Goal: Task Accomplishment & Management: Use online tool/utility

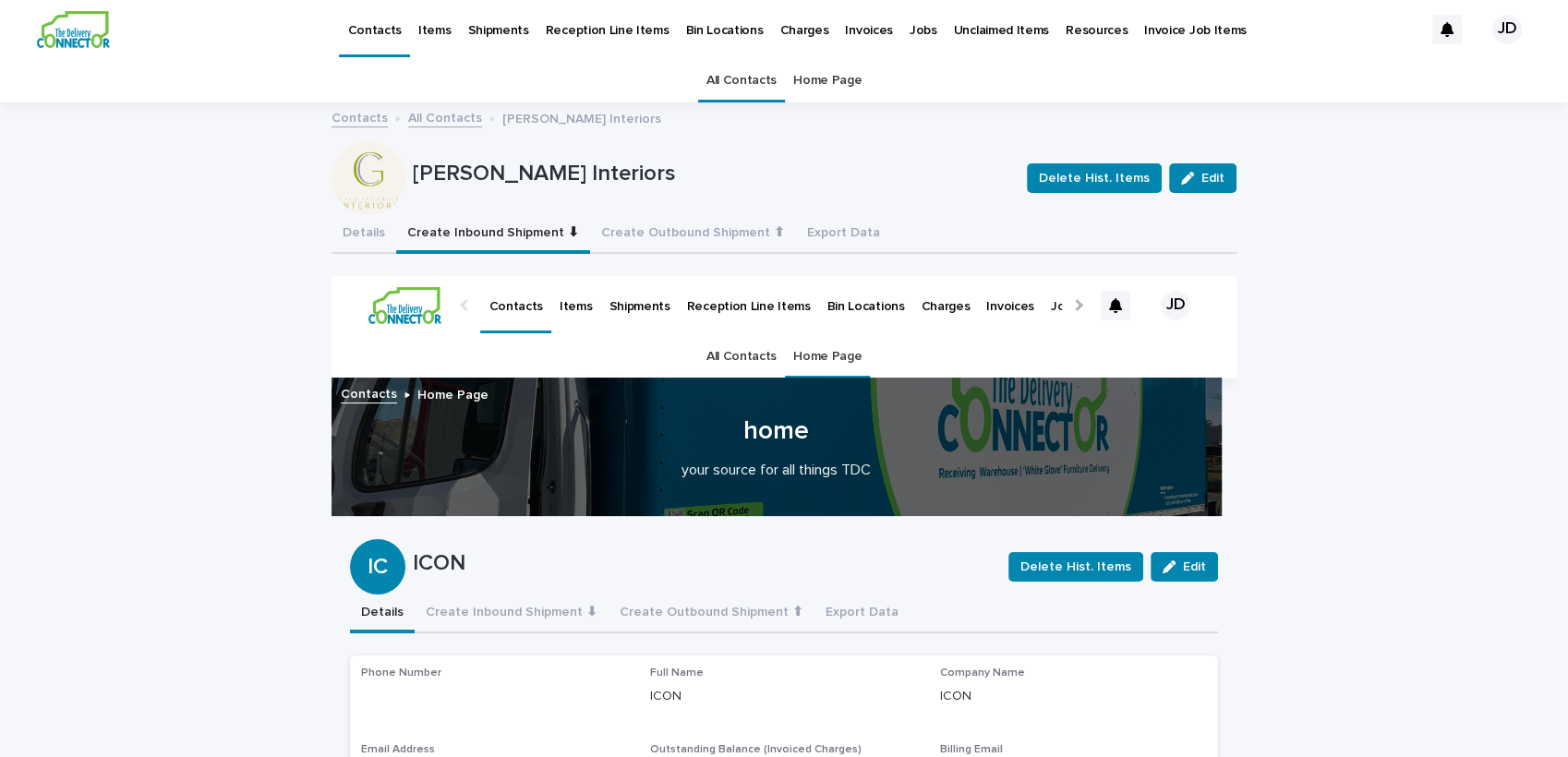
click at [486, 246] on button "Create Inbound Shipment ⬇" at bounding box center [492, 233] width 194 height 38
click at [487, 245] on button "Create Inbound Shipment ⬇" at bounding box center [492, 233] width 194 height 38
click at [732, 87] on link "All Contacts" at bounding box center [741, 81] width 70 height 43
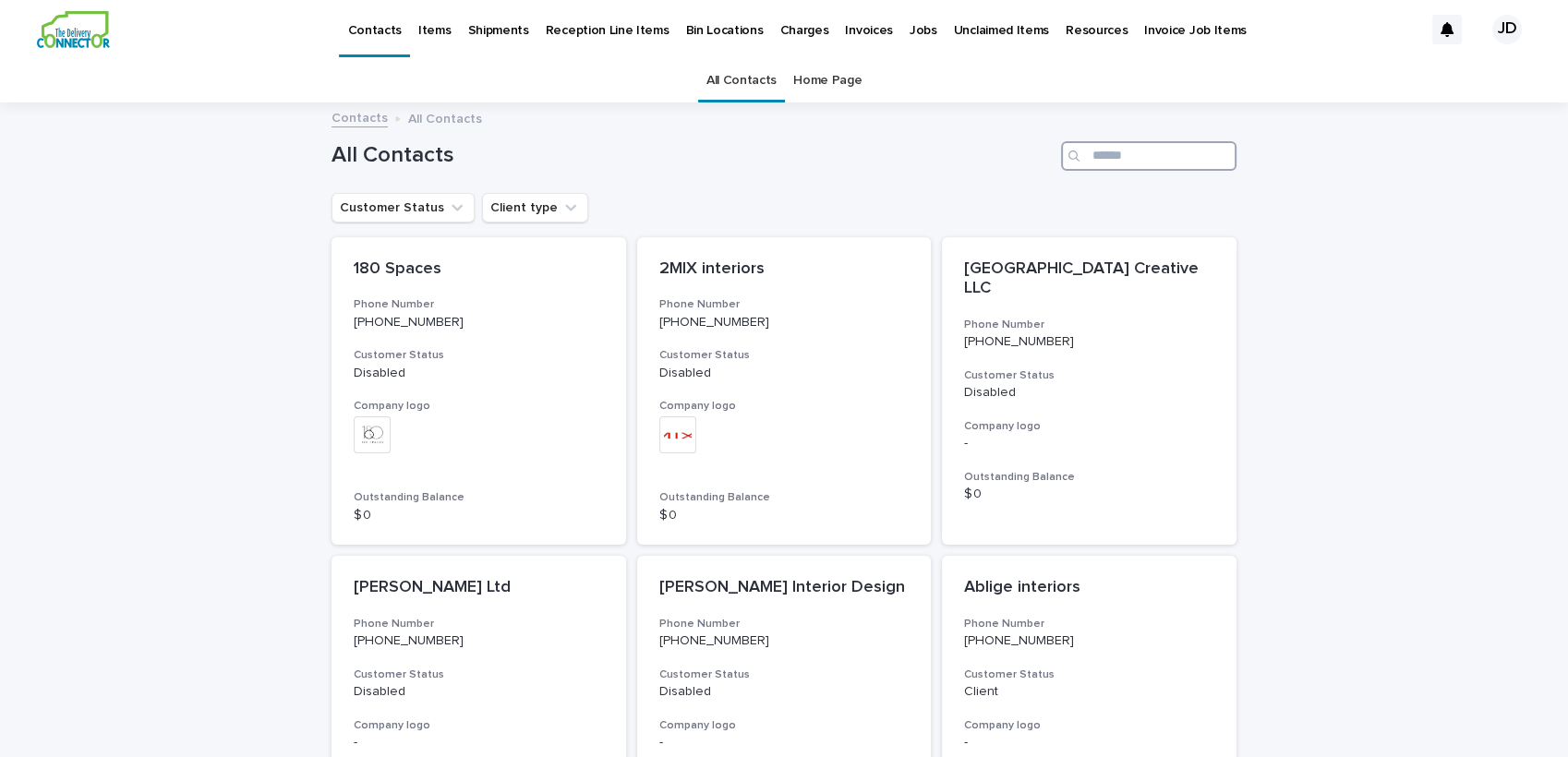
click at [1137, 158] on input "Search" at bounding box center [1148, 156] width 175 height 30
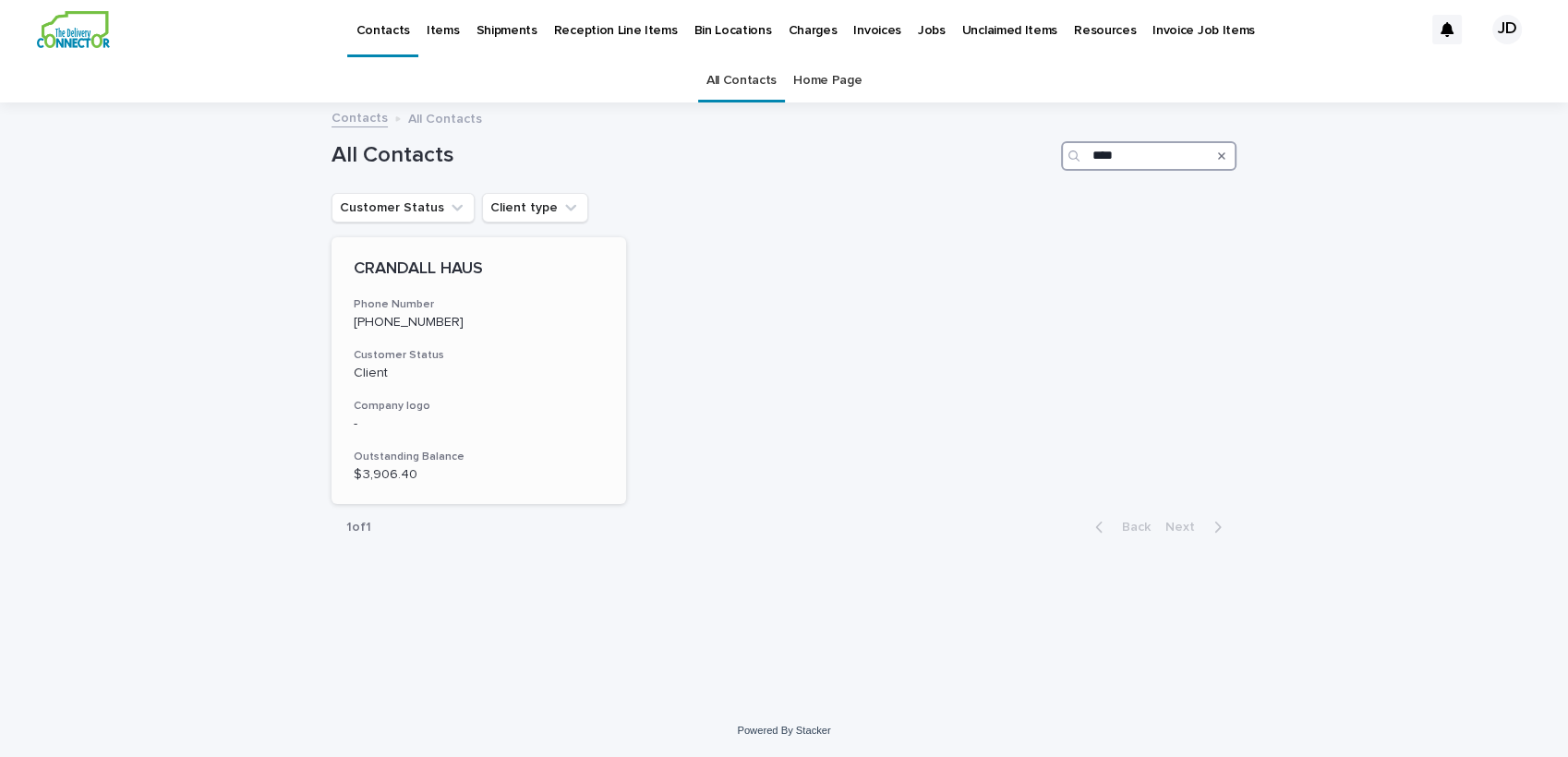
type input "****"
click at [490, 345] on div "CRANDALL HAUS Phone Number [PHONE_NUMBER] Customer Status Client Company logo -…" at bounding box center [479, 371] width 294 height 268
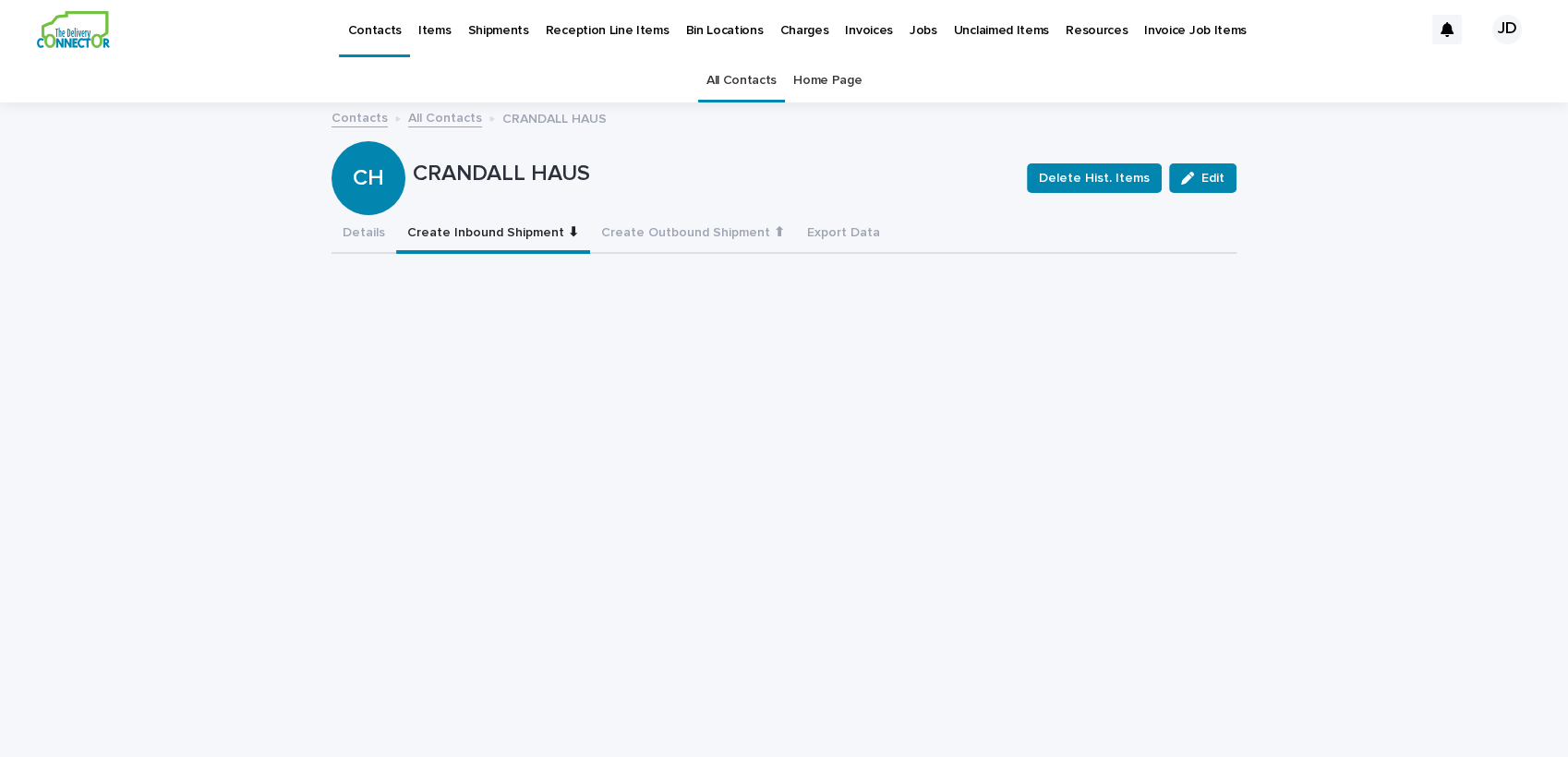
click at [460, 229] on button "Create Inbound Shipment ⬇" at bounding box center [492, 233] width 194 height 38
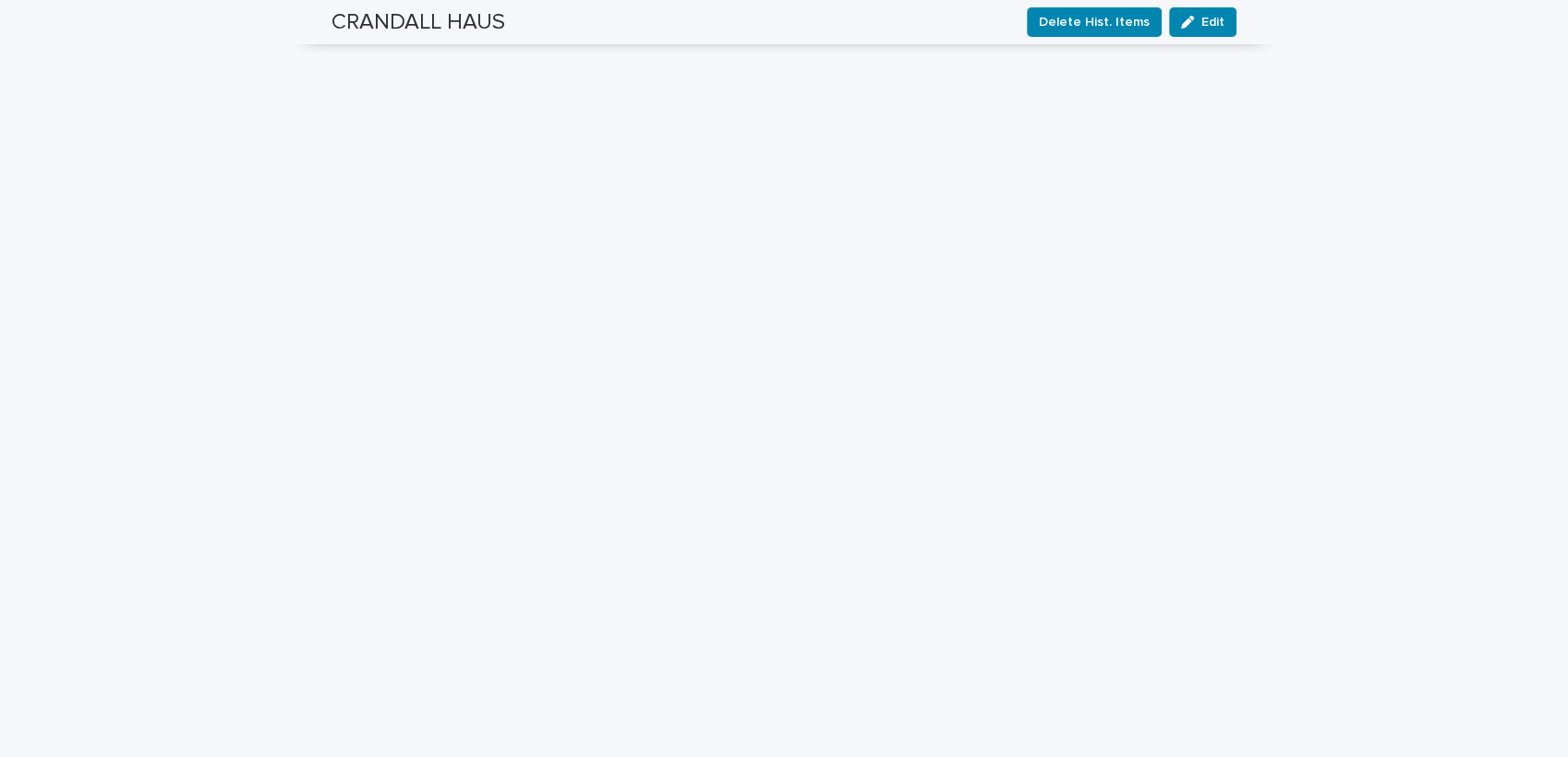
scroll to position [697, 0]
